Goal: Information Seeking & Learning: Learn about a topic

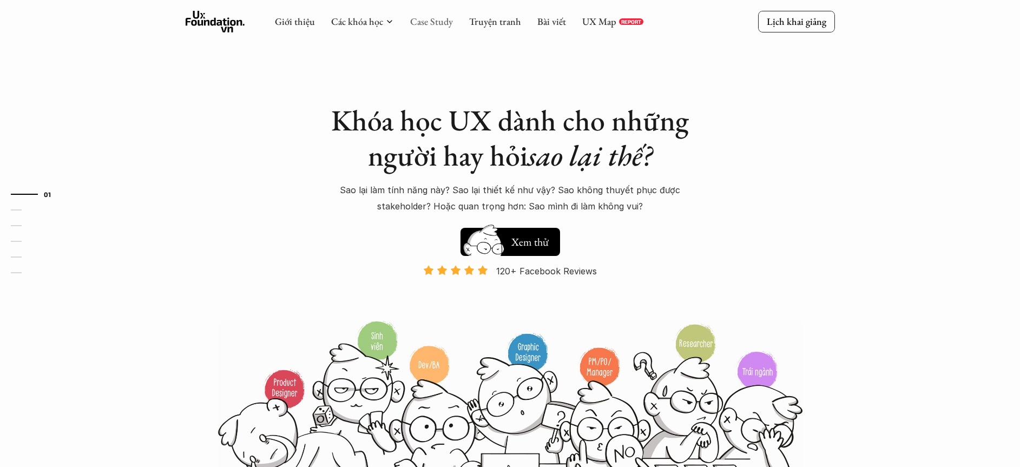
click at [448, 27] on link "Case Study" at bounding box center [431, 21] width 43 height 12
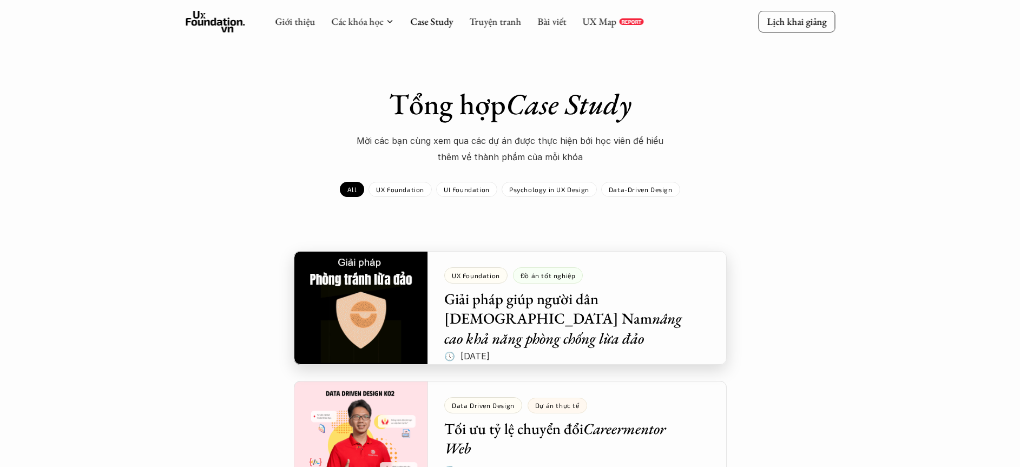
click at [406, 330] on div at bounding box center [510, 308] width 433 height 114
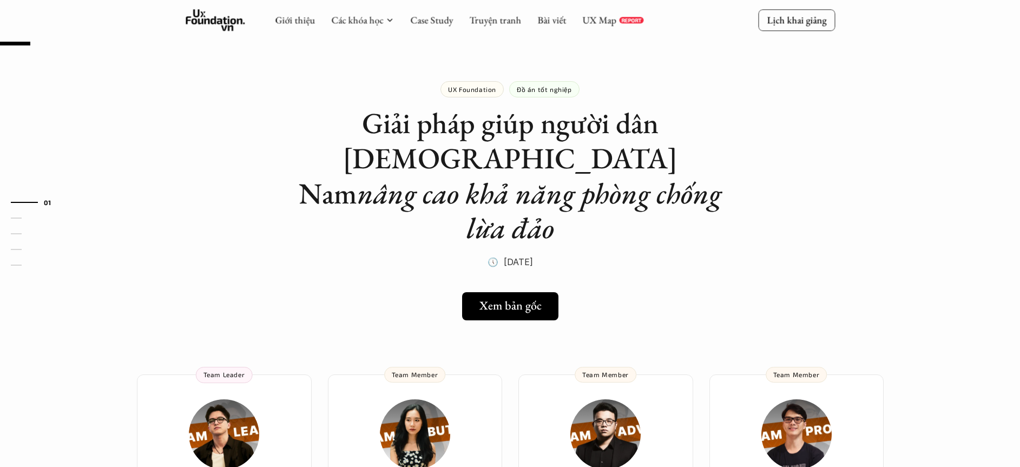
scroll to position [143, 0]
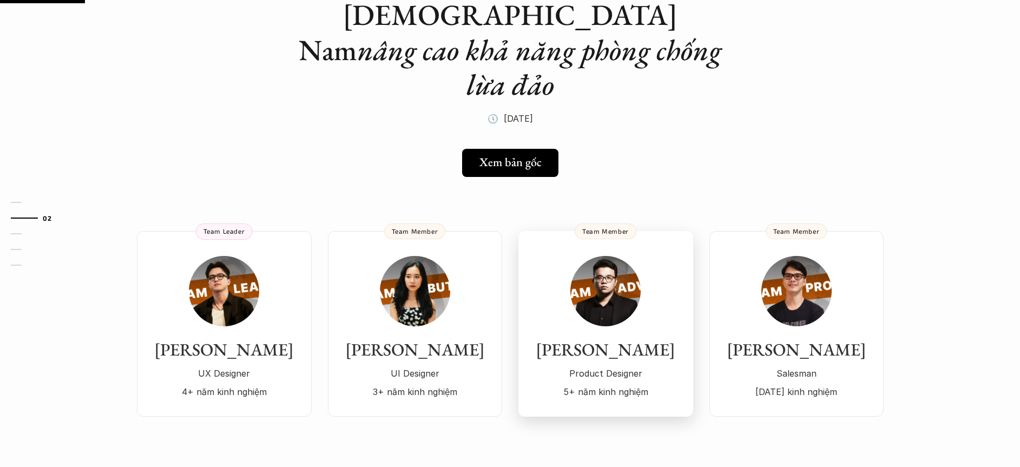
click at [616, 339] on h3 "[PERSON_NAME]" at bounding box center [605, 349] width 153 height 21
click at [857, 256] on div "[PERSON_NAME] [DATE] kinh nghiệm" at bounding box center [796, 328] width 153 height 145
click at [455, 292] on div "Hồng Ý UI Designer 3+ năm kinh nghiệm" at bounding box center [415, 328] width 153 height 145
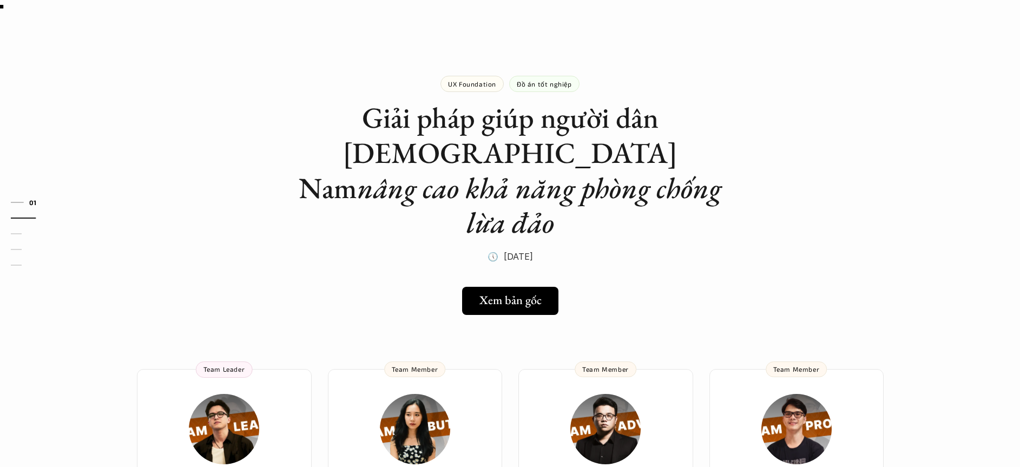
scroll to position [0, 0]
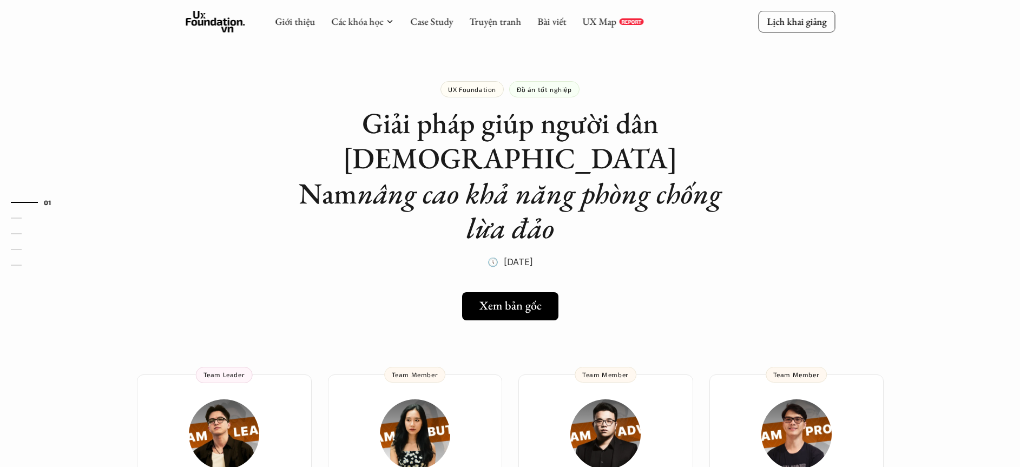
click at [376, 2] on div "Giới thiệu Các khóa học Case Study Truyện tranh Bài viết UX Map REPORT Lịch kha…" at bounding box center [510, 21] width 1020 height 43
click at [509, 299] on h5 "Xem bản gốc" at bounding box center [508, 306] width 62 height 14
